Goal: Task Accomplishment & Management: Use online tool/utility

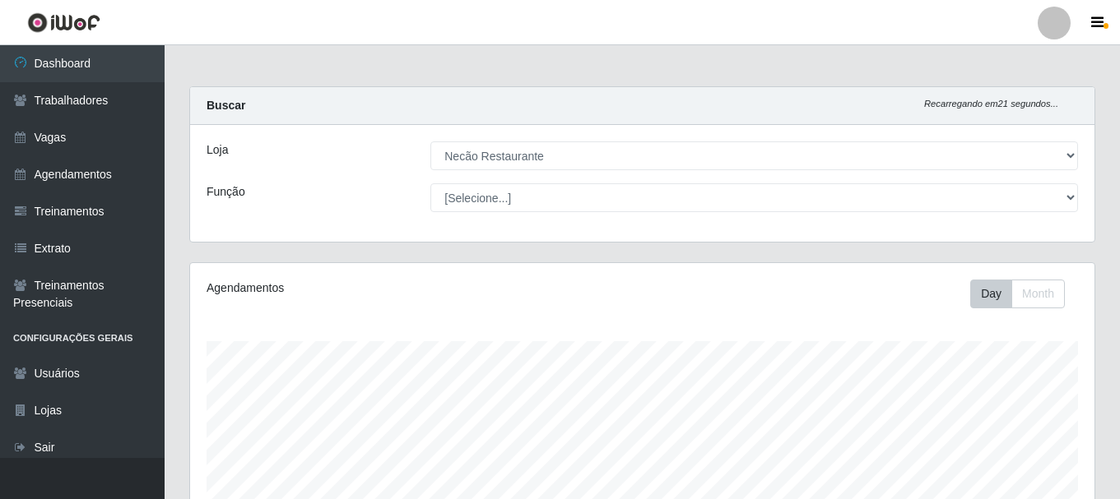
select select "334"
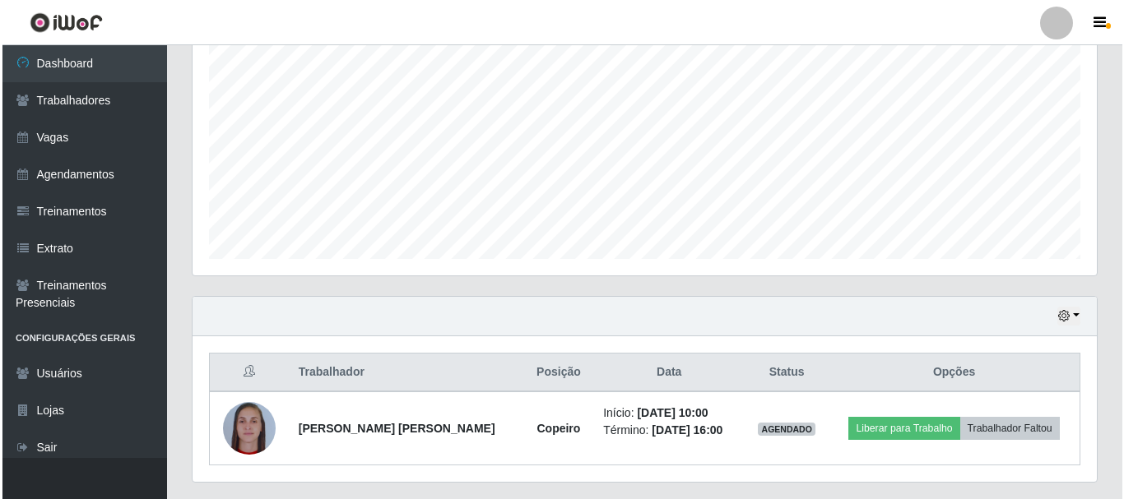
scroll to position [374, 0]
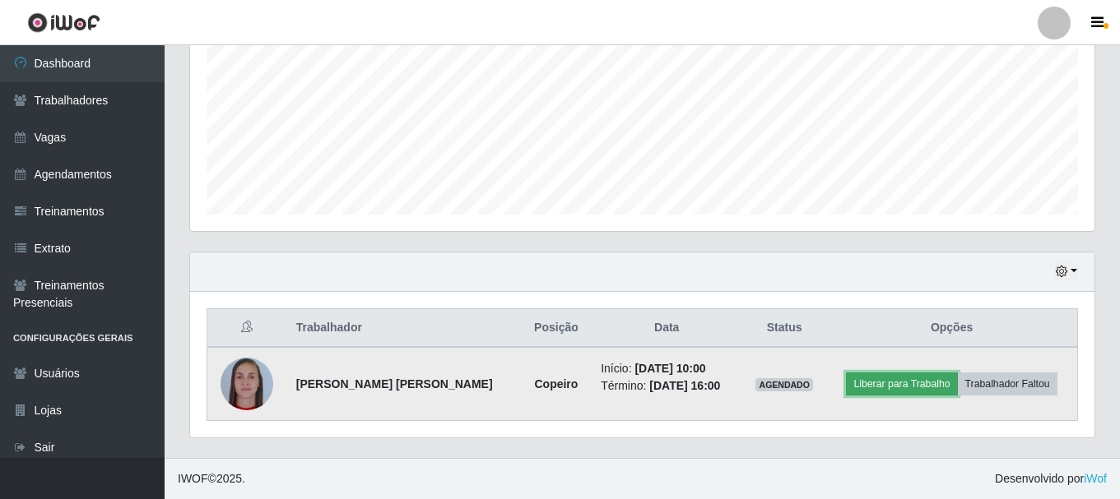
click at [913, 380] on button "Liberar para Trabalho" at bounding box center [901, 384] width 111 height 23
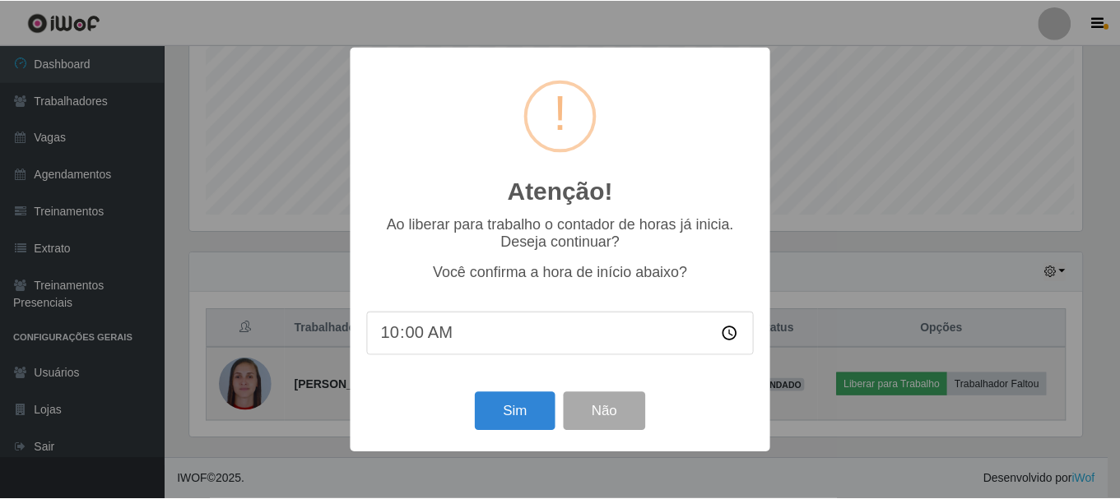
scroll to position [341, 896]
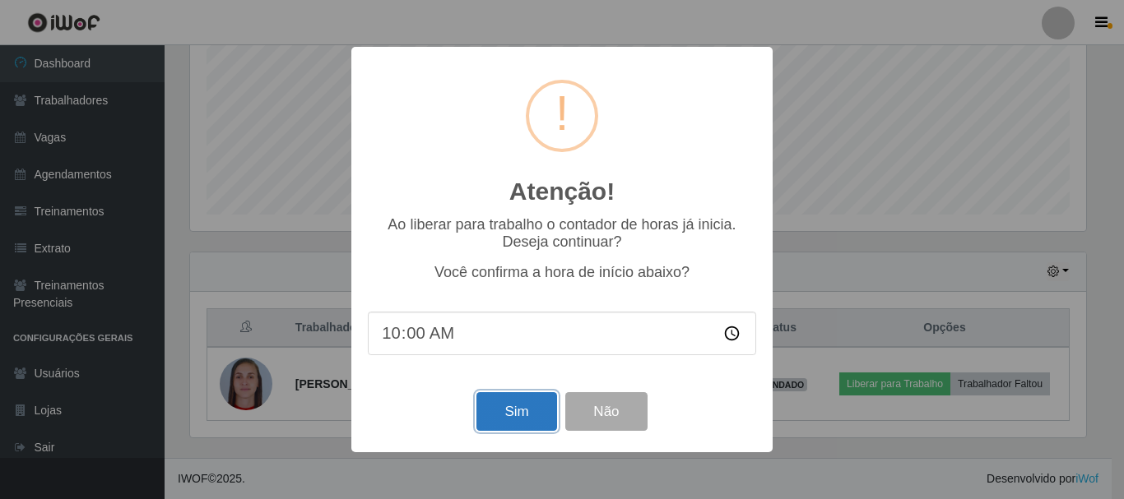
click at [545, 406] on button "Sim" at bounding box center [516, 411] width 80 height 39
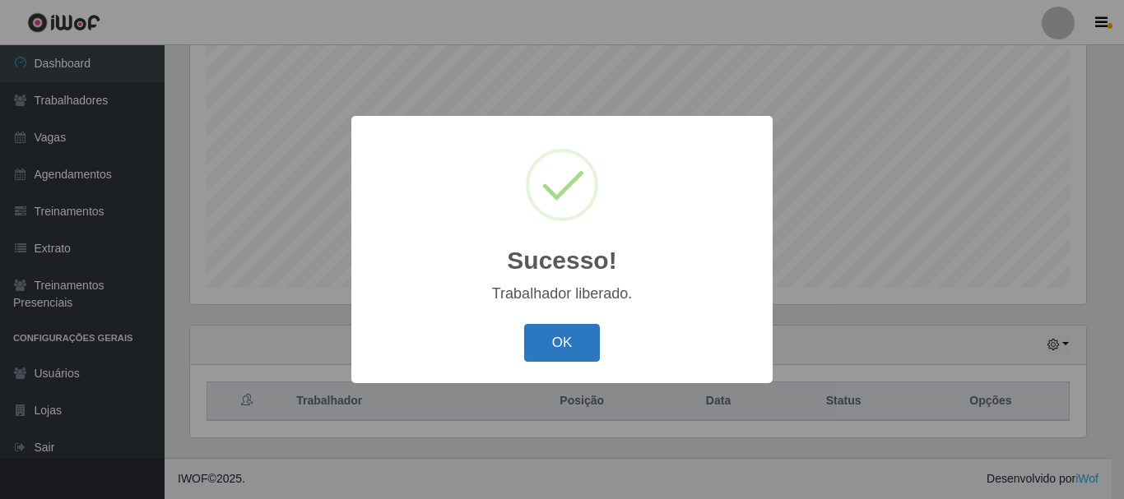
click at [567, 345] on button "OK" at bounding box center [562, 343] width 77 height 39
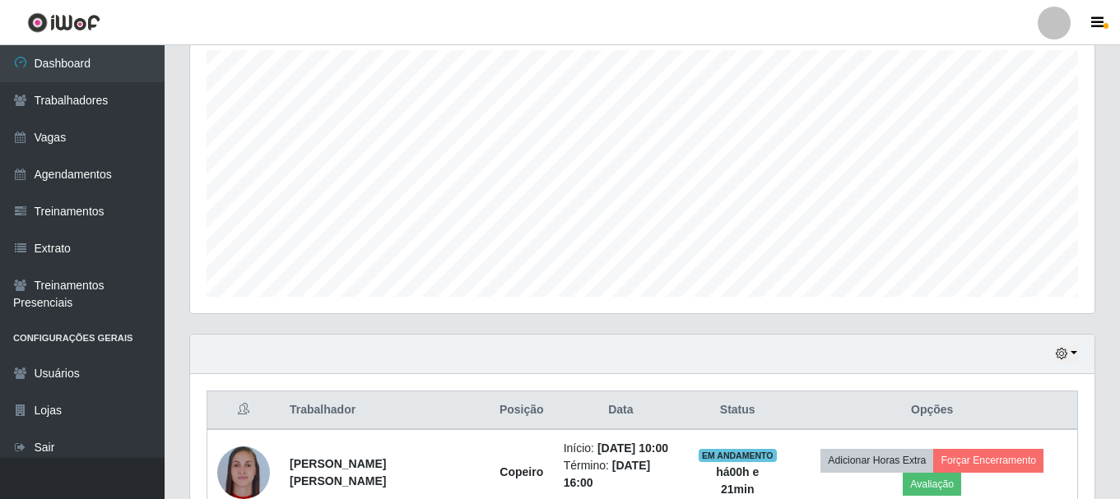
scroll to position [209, 0]
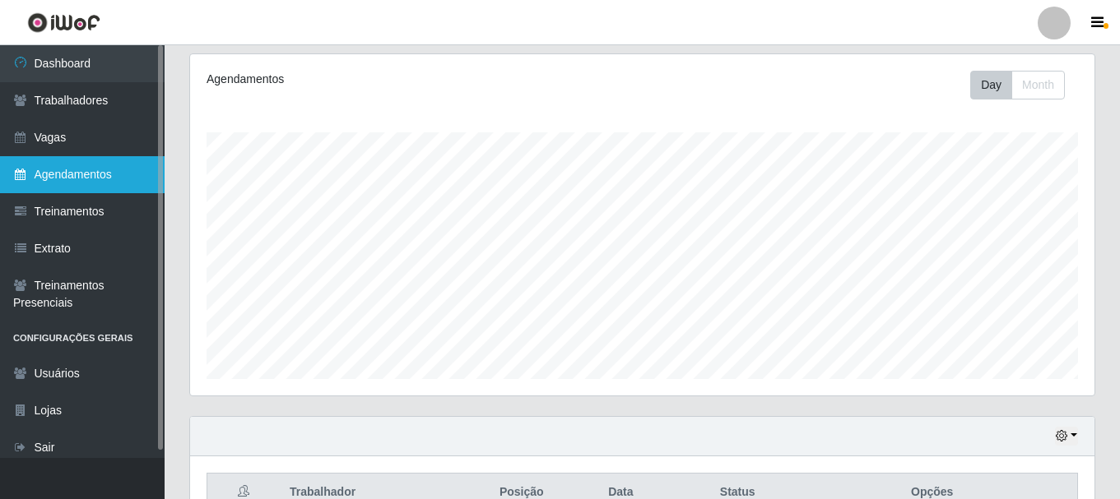
click at [91, 174] on link "Agendamentos" at bounding box center [82, 174] width 165 height 37
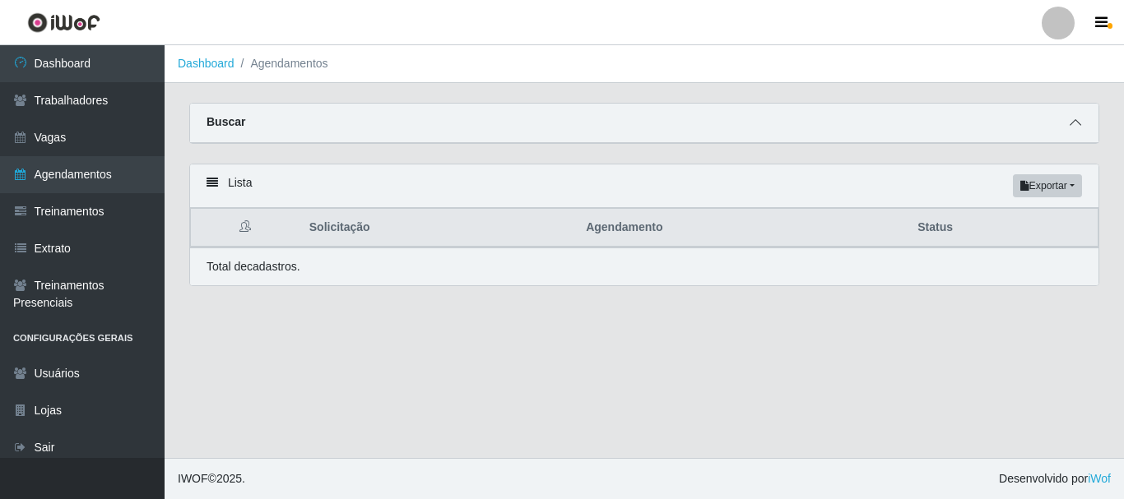
click at [1075, 127] on icon at bounding box center [1076, 123] width 12 height 12
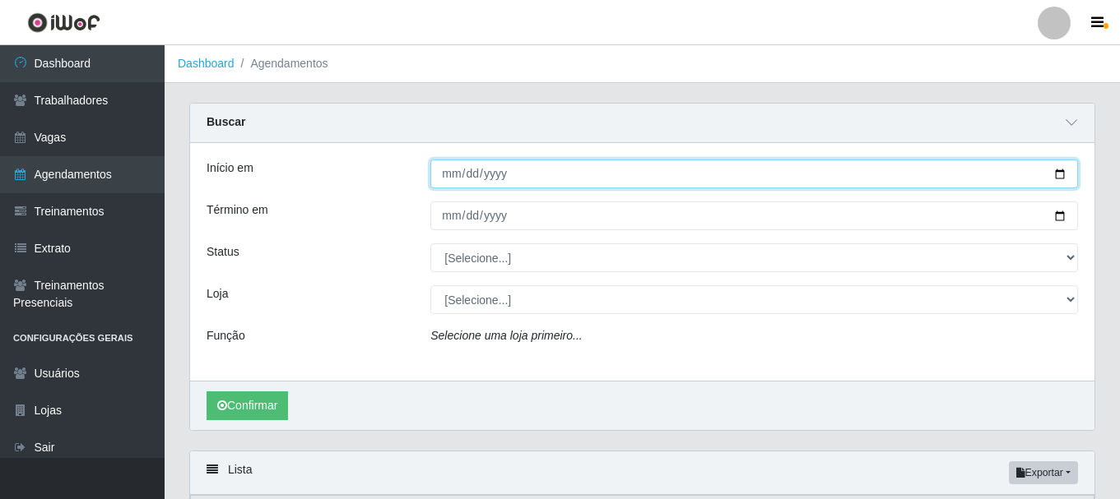
click at [1058, 177] on input "Início em" at bounding box center [754, 174] width 648 height 29
type input "[DATE]"
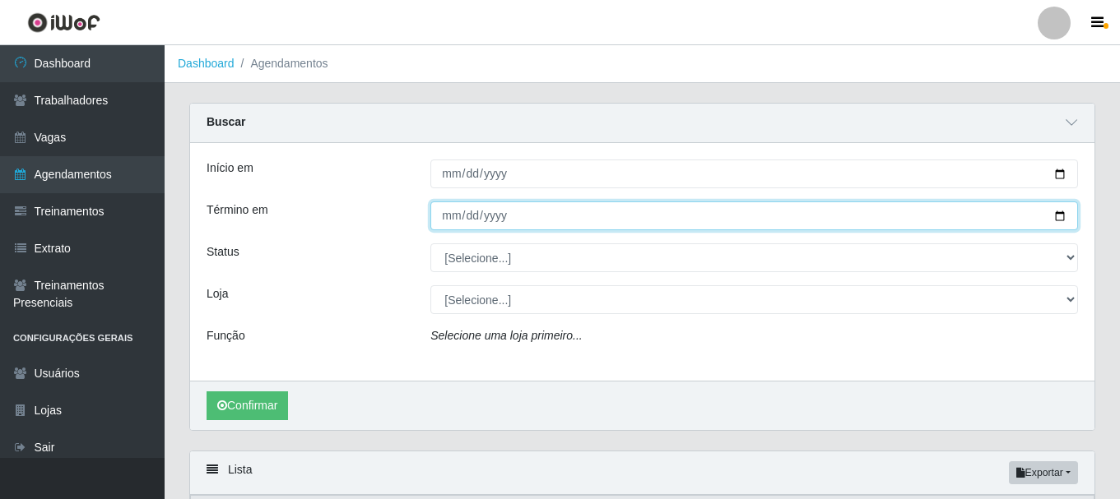
click at [1063, 218] on input "Término em" at bounding box center [754, 216] width 648 height 29
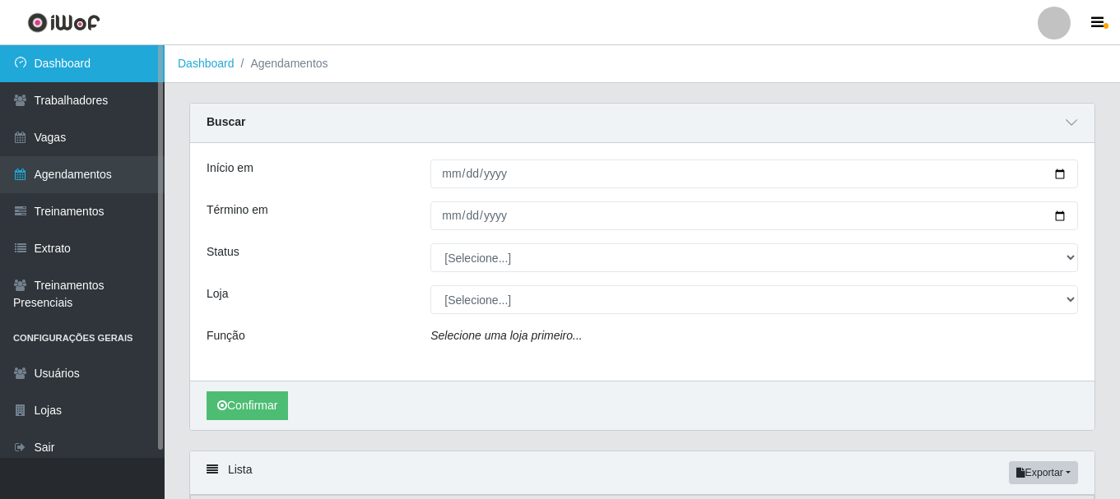
click at [68, 54] on link "Dashboard" at bounding box center [82, 63] width 165 height 37
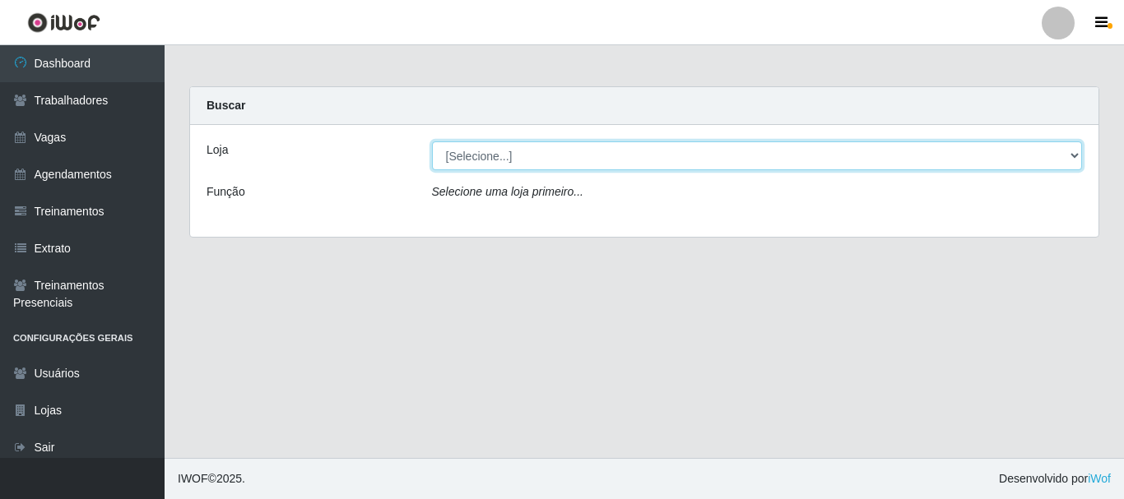
click at [992, 151] on select "[Selecione...] Necão Restaurante" at bounding box center [757, 156] width 651 height 29
select select "334"
click at [432, 142] on select "[Selecione...] Necão Restaurante" at bounding box center [757, 156] width 651 height 29
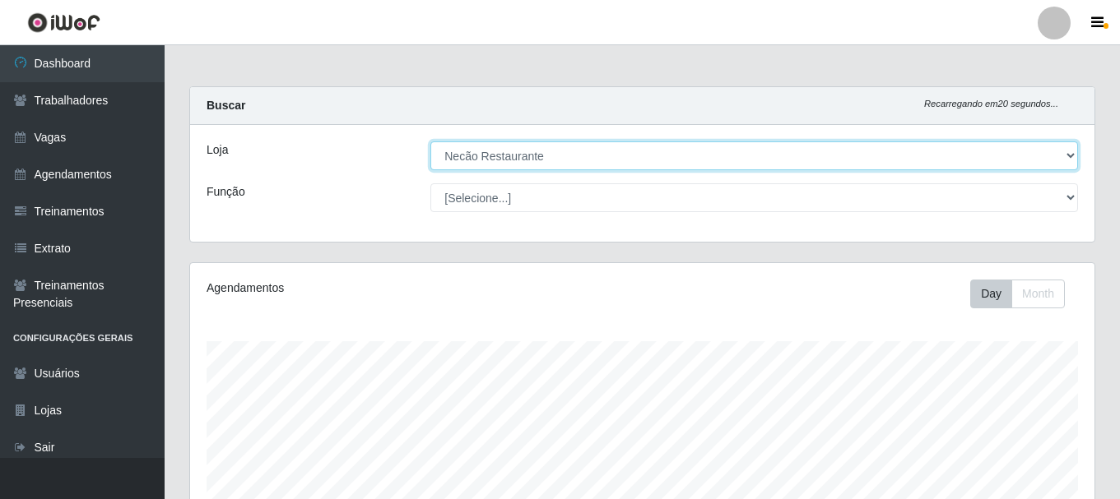
scroll to position [374, 0]
